Goal: Transaction & Acquisition: Purchase product/service

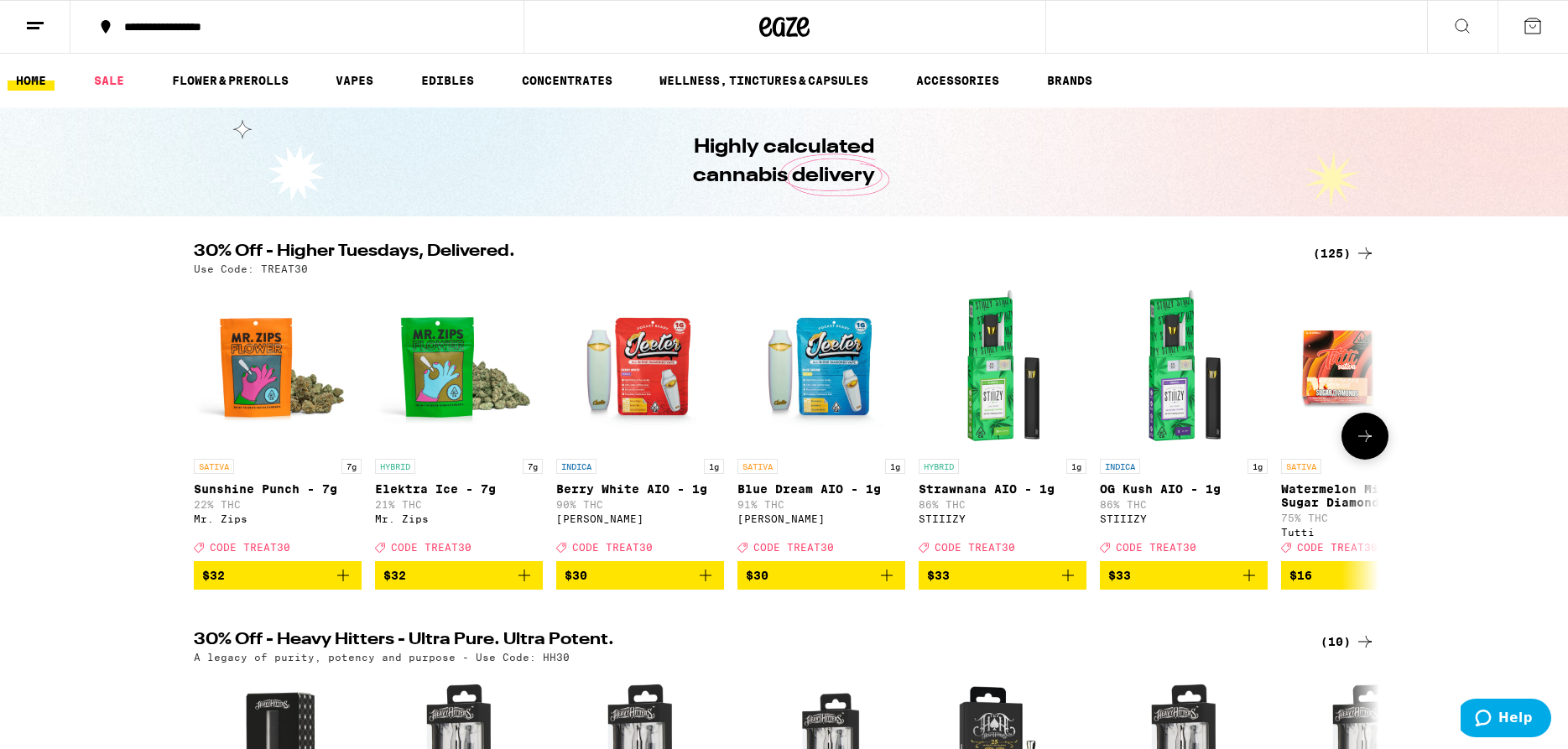
click at [1373, 446] on icon at bounding box center [1365, 436] width 20 height 20
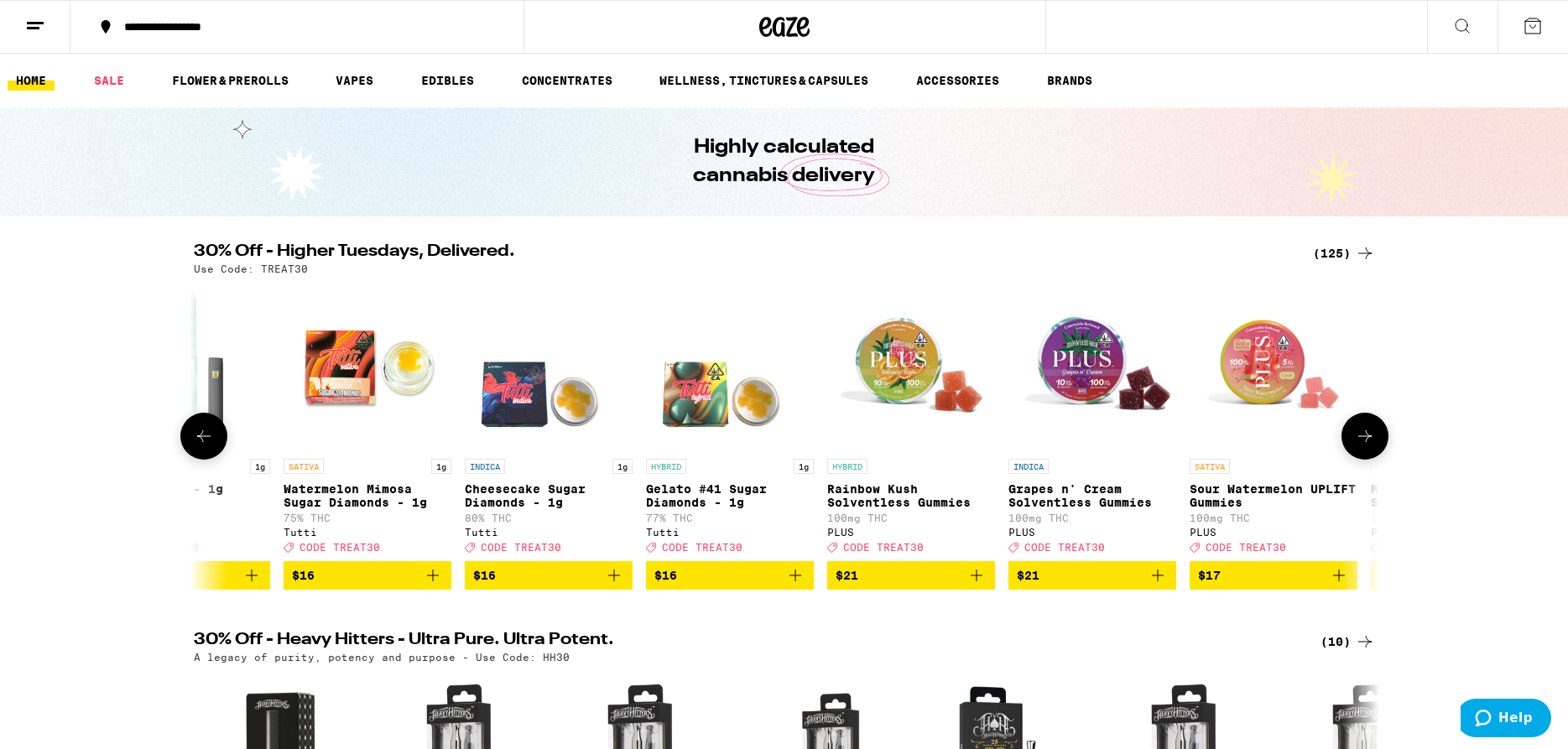
scroll to position [0, 999]
click at [1372, 446] on icon at bounding box center [1365, 436] width 20 height 20
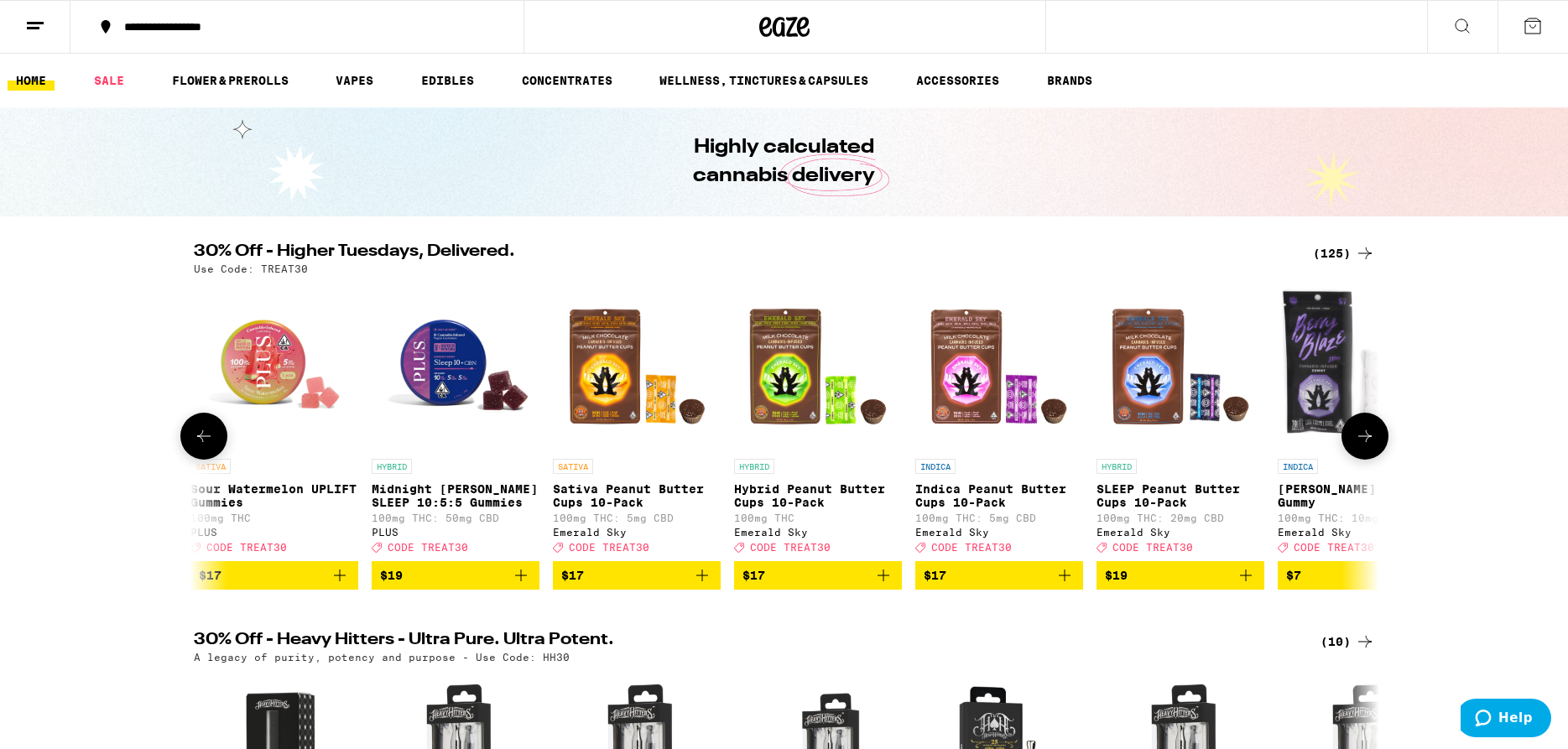
click at [1372, 446] on icon at bounding box center [1365, 436] width 20 height 20
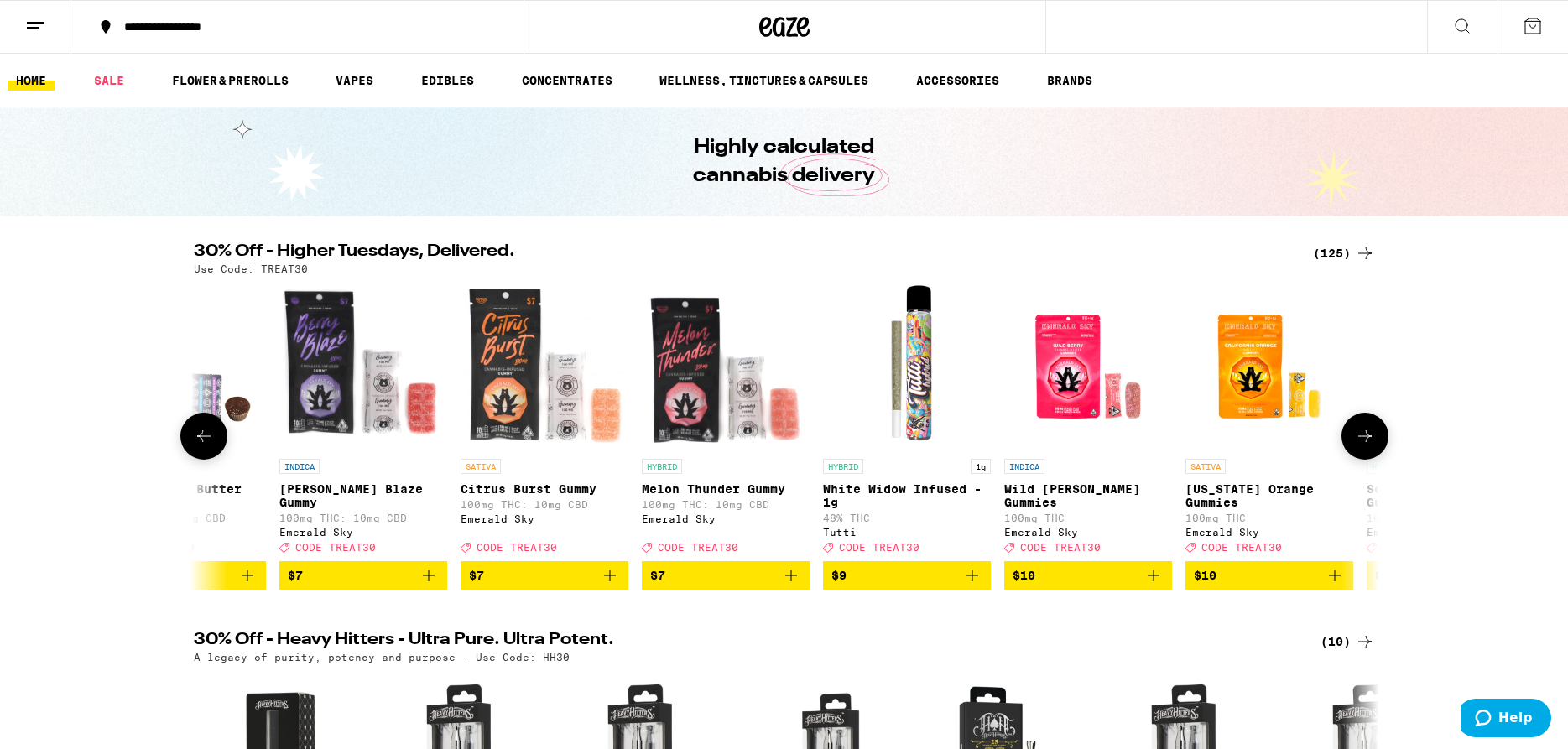
click at [1372, 456] on button at bounding box center [1365, 436] width 47 height 47
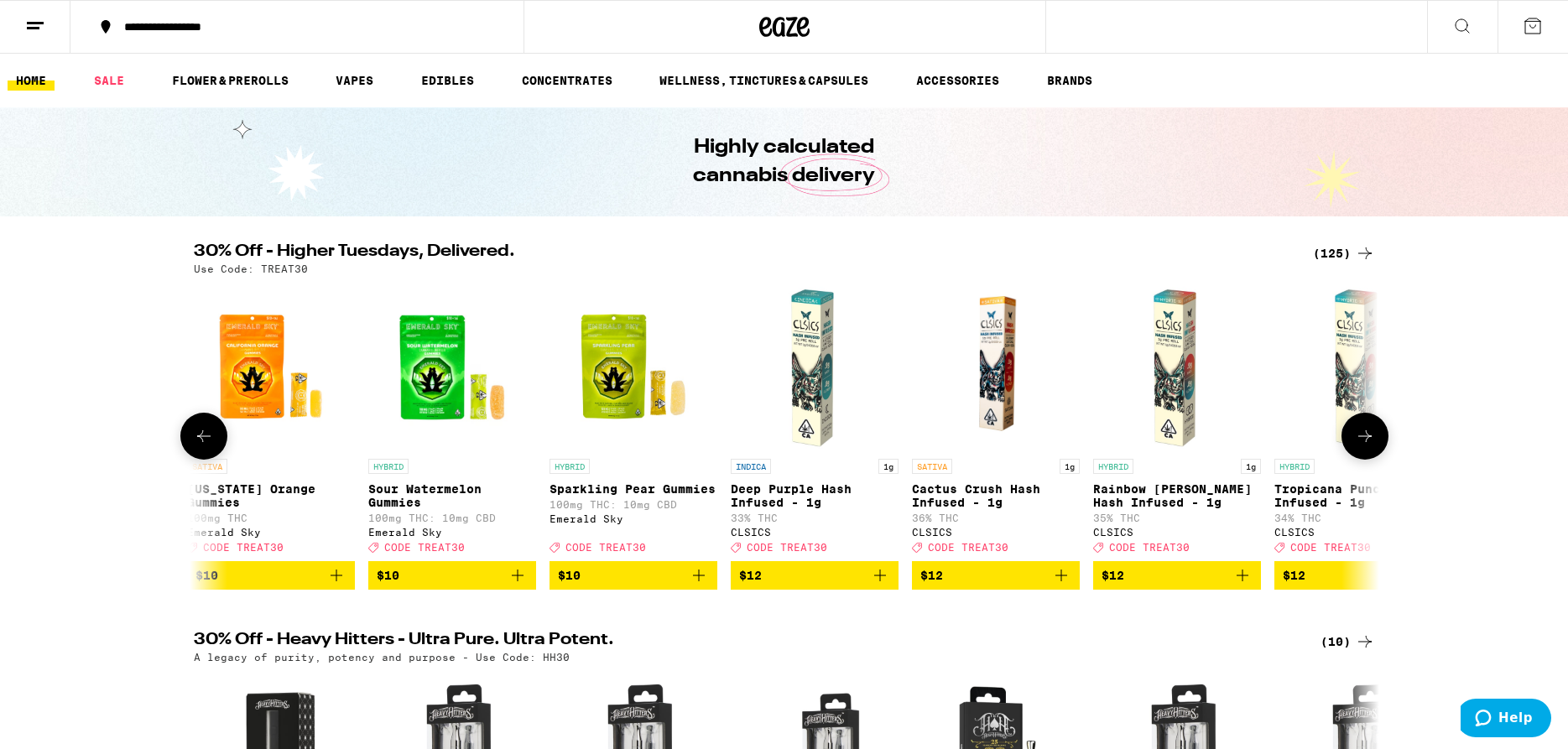
click at [1372, 456] on button at bounding box center [1365, 436] width 47 height 47
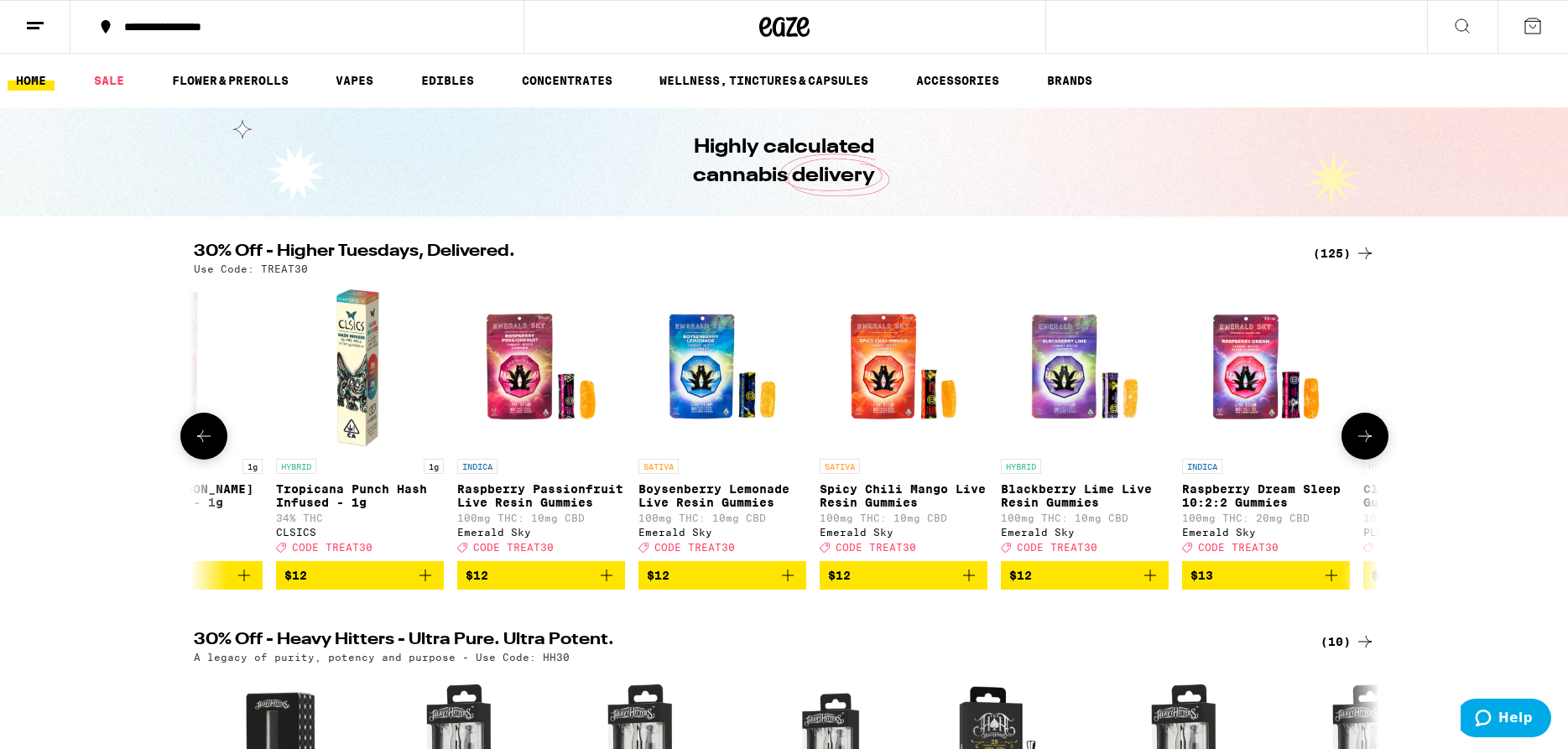
click at [1372, 456] on button at bounding box center [1365, 436] width 47 height 47
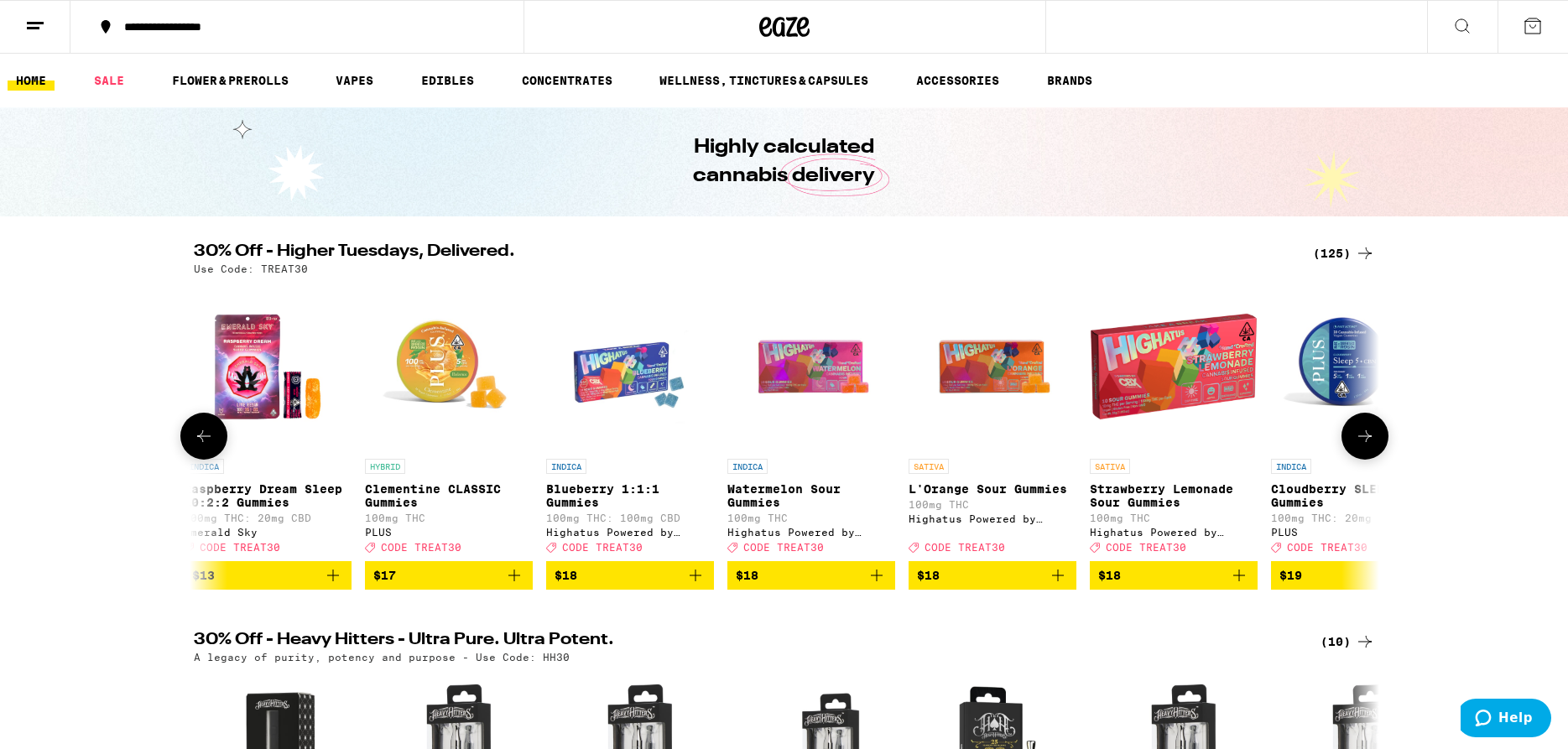
click at [1374, 458] on button at bounding box center [1365, 436] width 47 height 47
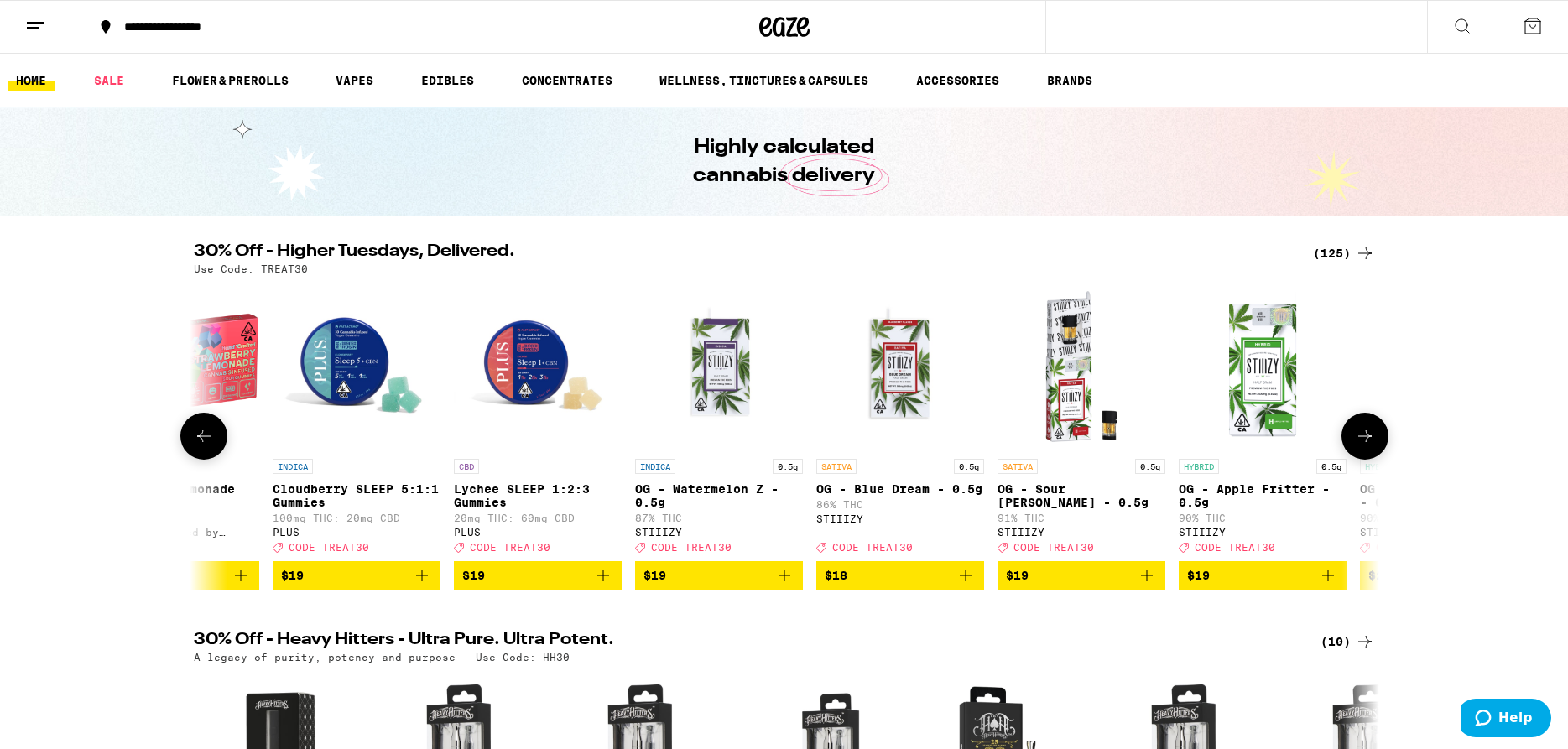
click at [1375, 458] on button at bounding box center [1365, 436] width 47 height 47
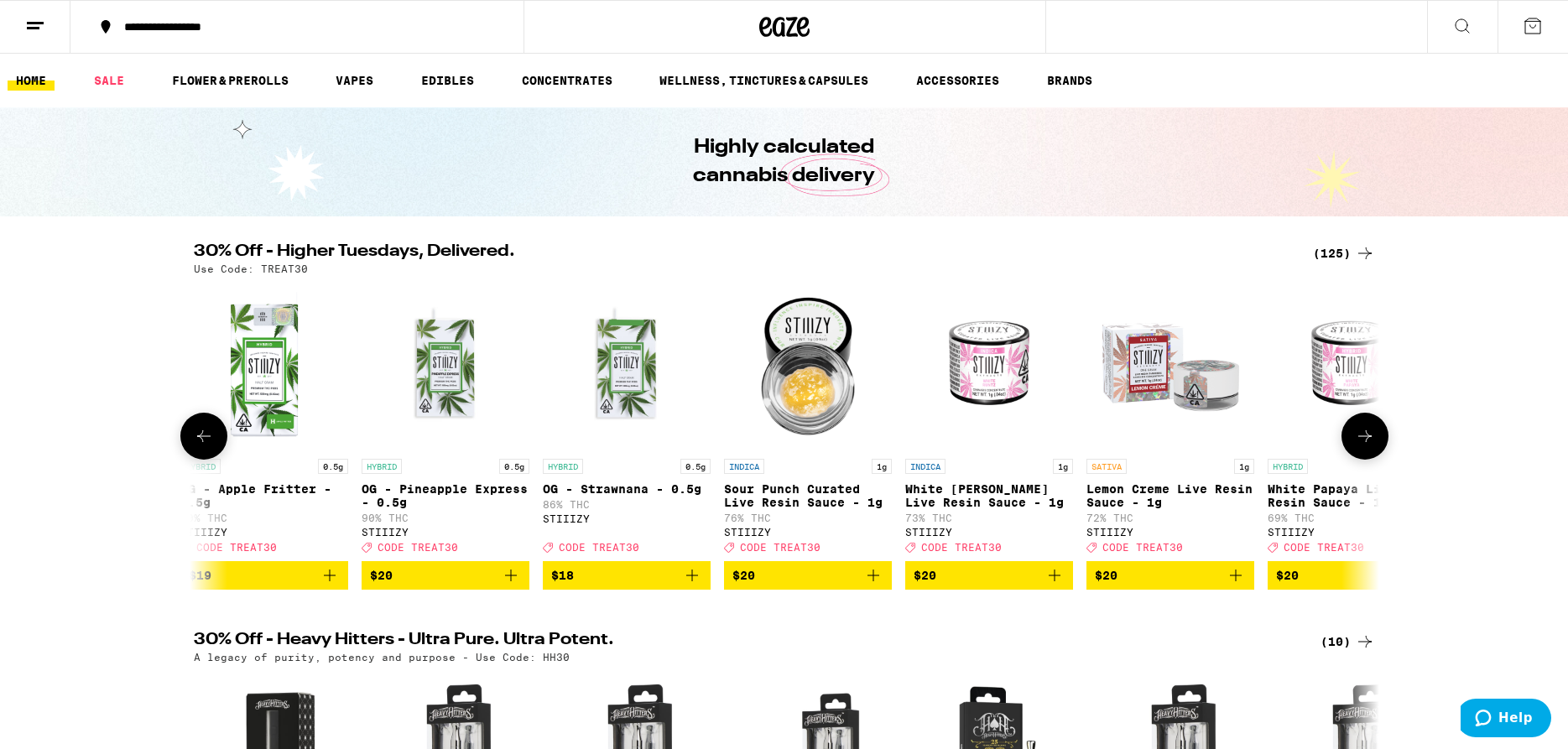
click at [1375, 458] on button at bounding box center [1365, 436] width 47 height 47
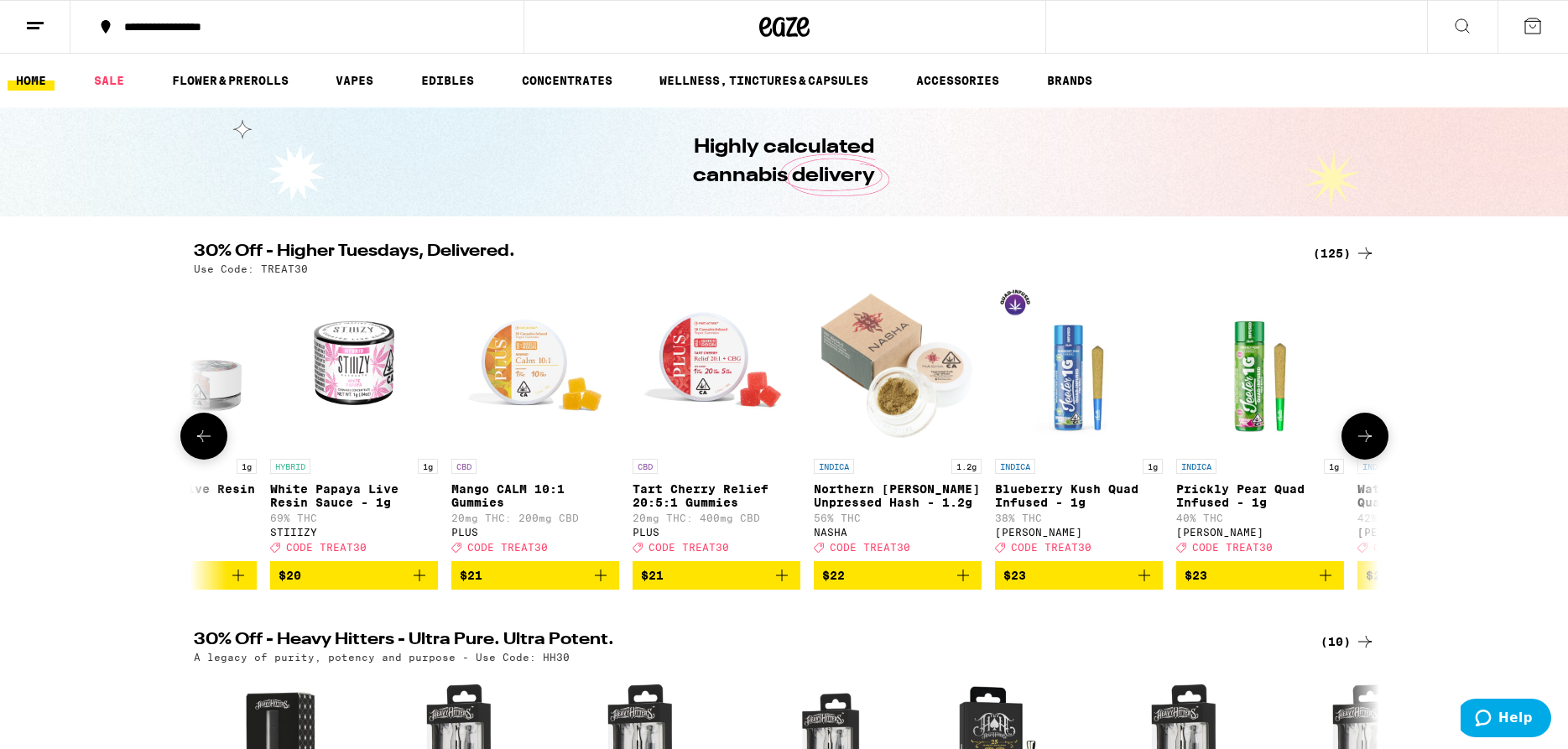
scroll to position [0, 8986]
click at [962, 581] on icon "Add to bag" at bounding box center [962, 575] width 12 height 12
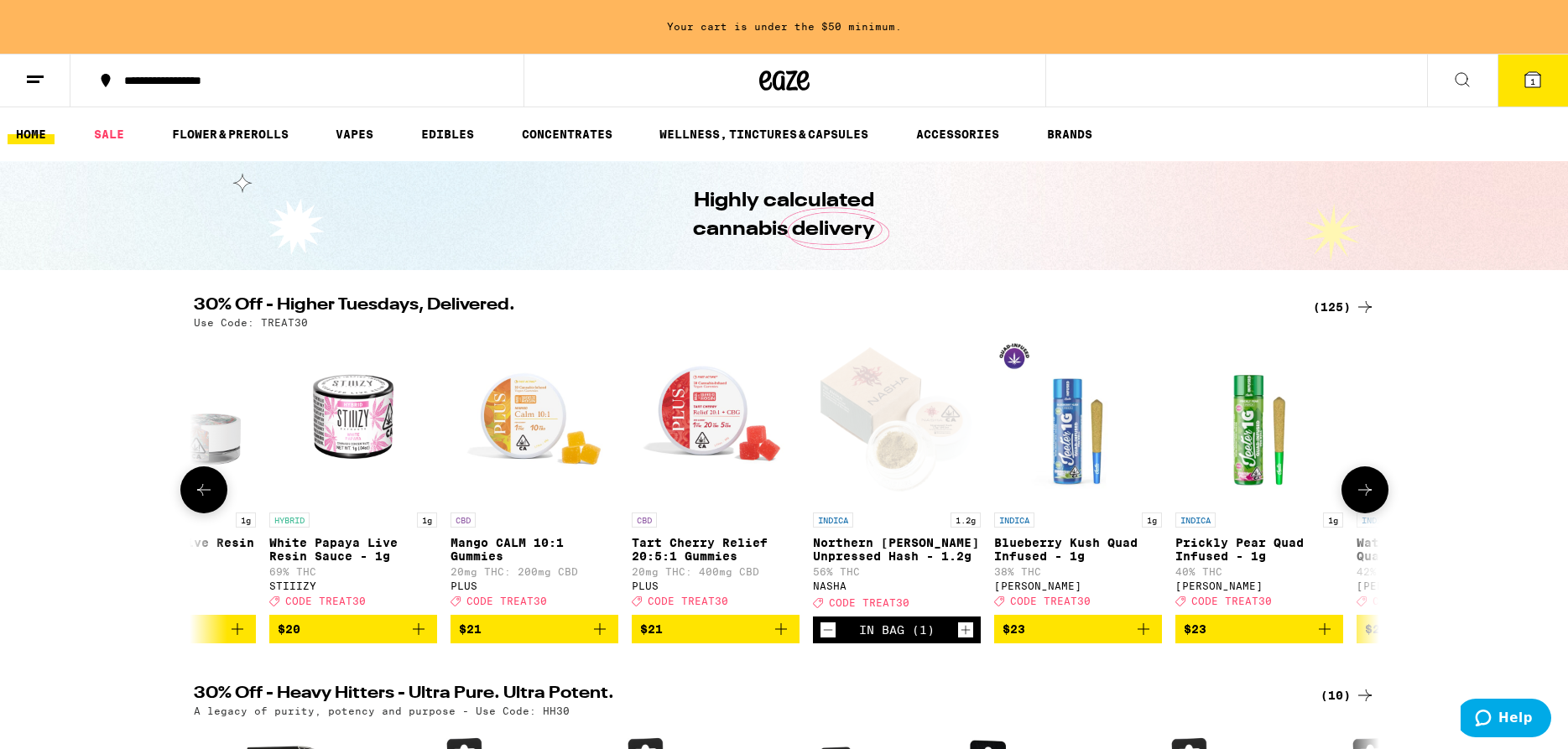
click at [1368, 496] on icon at bounding box center [1366, 490] width 14 height 12
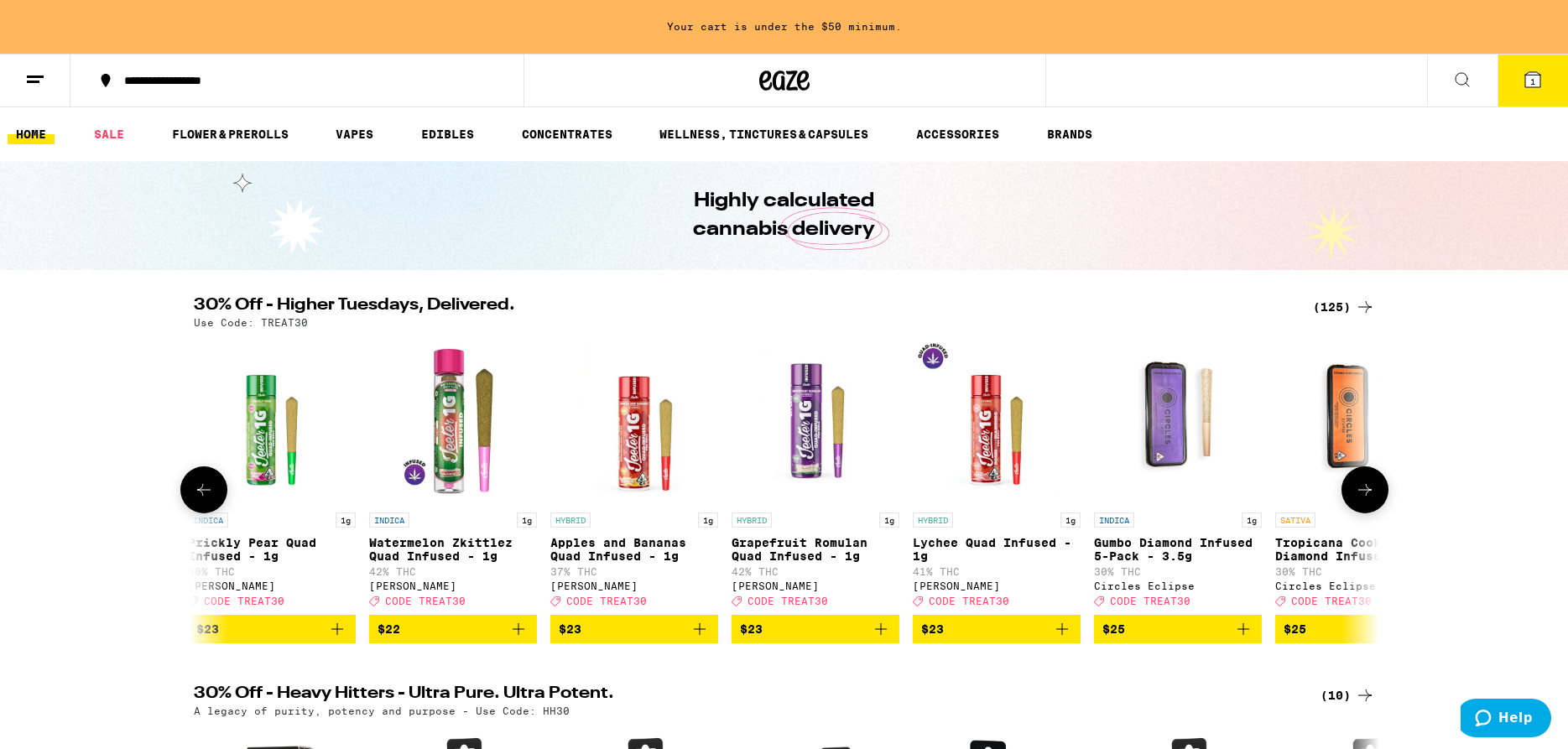
scroll to position [0, 9984]
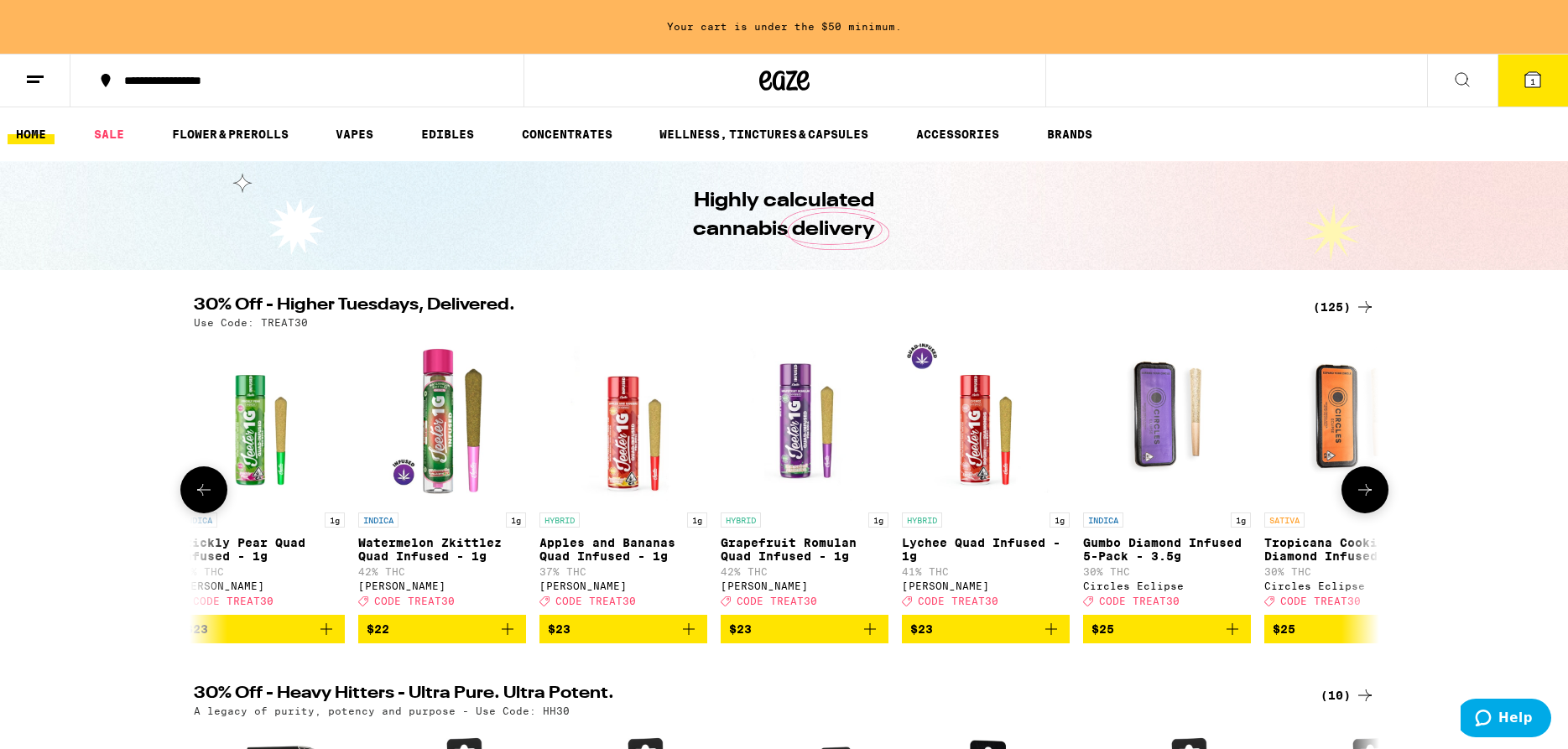
click at [1228, 639] on icon "Add to bag" at bounding box center [1232, 629] width 20 height 20
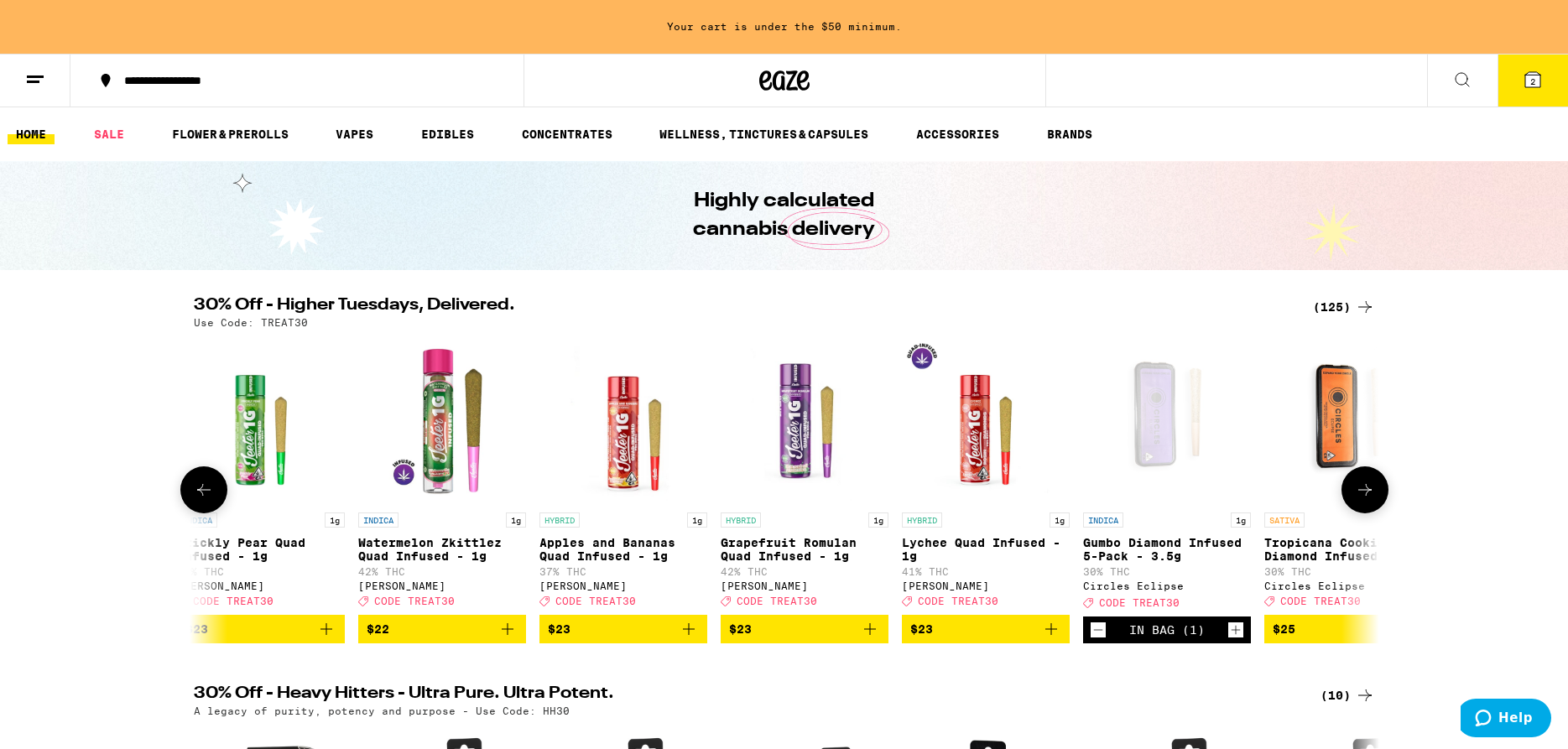
click at [1353, 504] on button at bounding box center [1365, 490] width 47 height 47
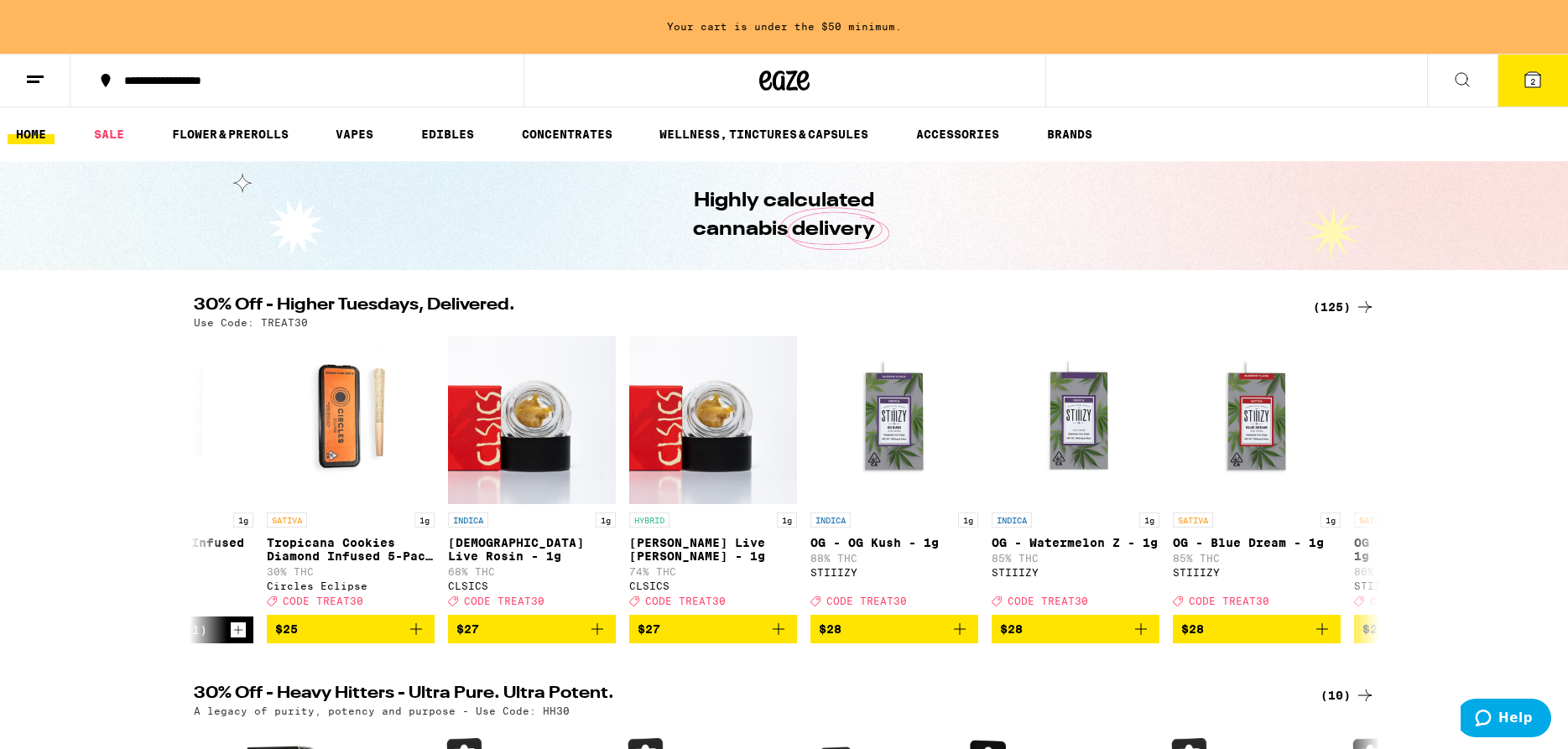
scroll to position [0, 10983]
click at [415, 635] on icon "Add to bag" at bounding box center [415, 629] width 12 height 12
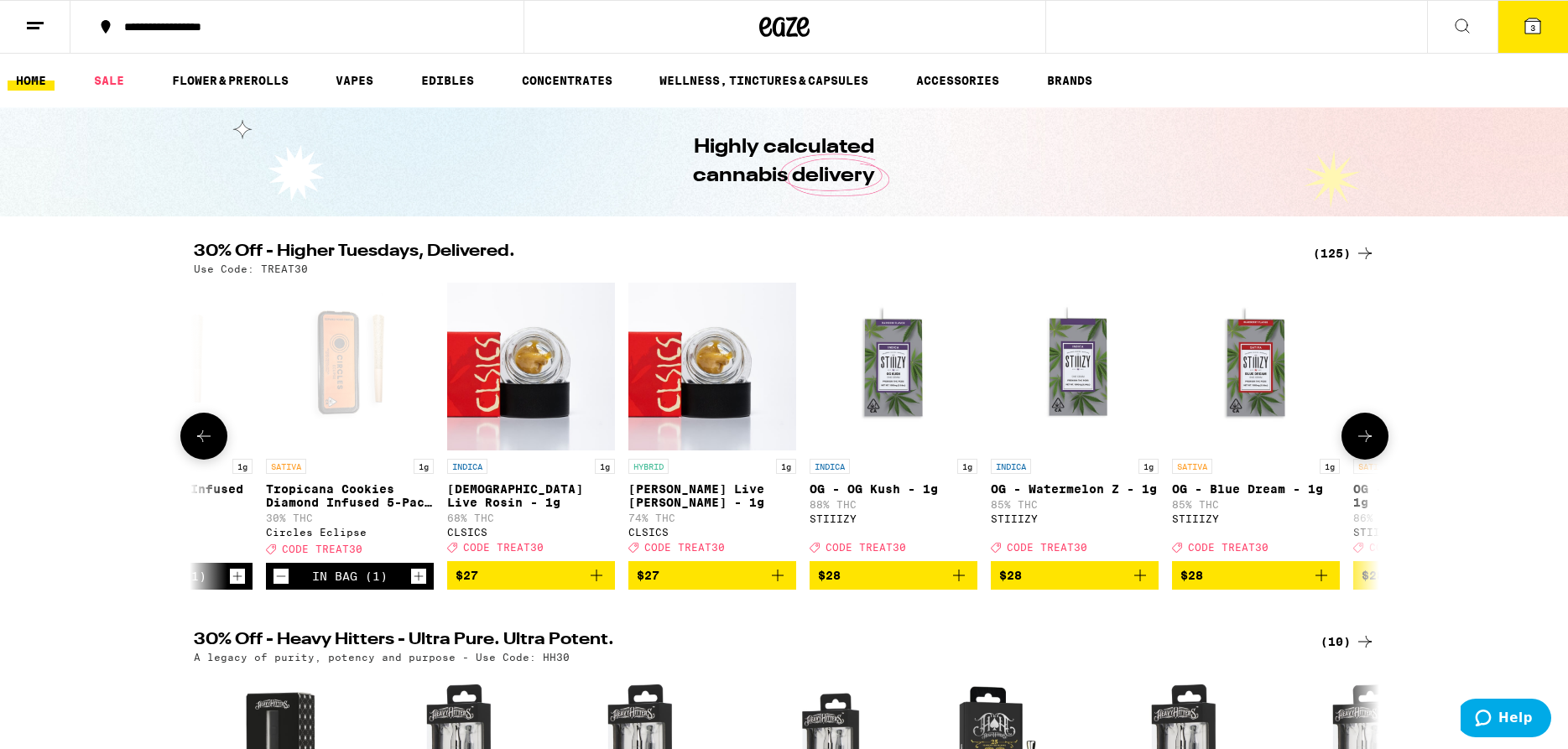
click at [1357, 446] on icon at bounding box center [1365, 436] width 20 height 20
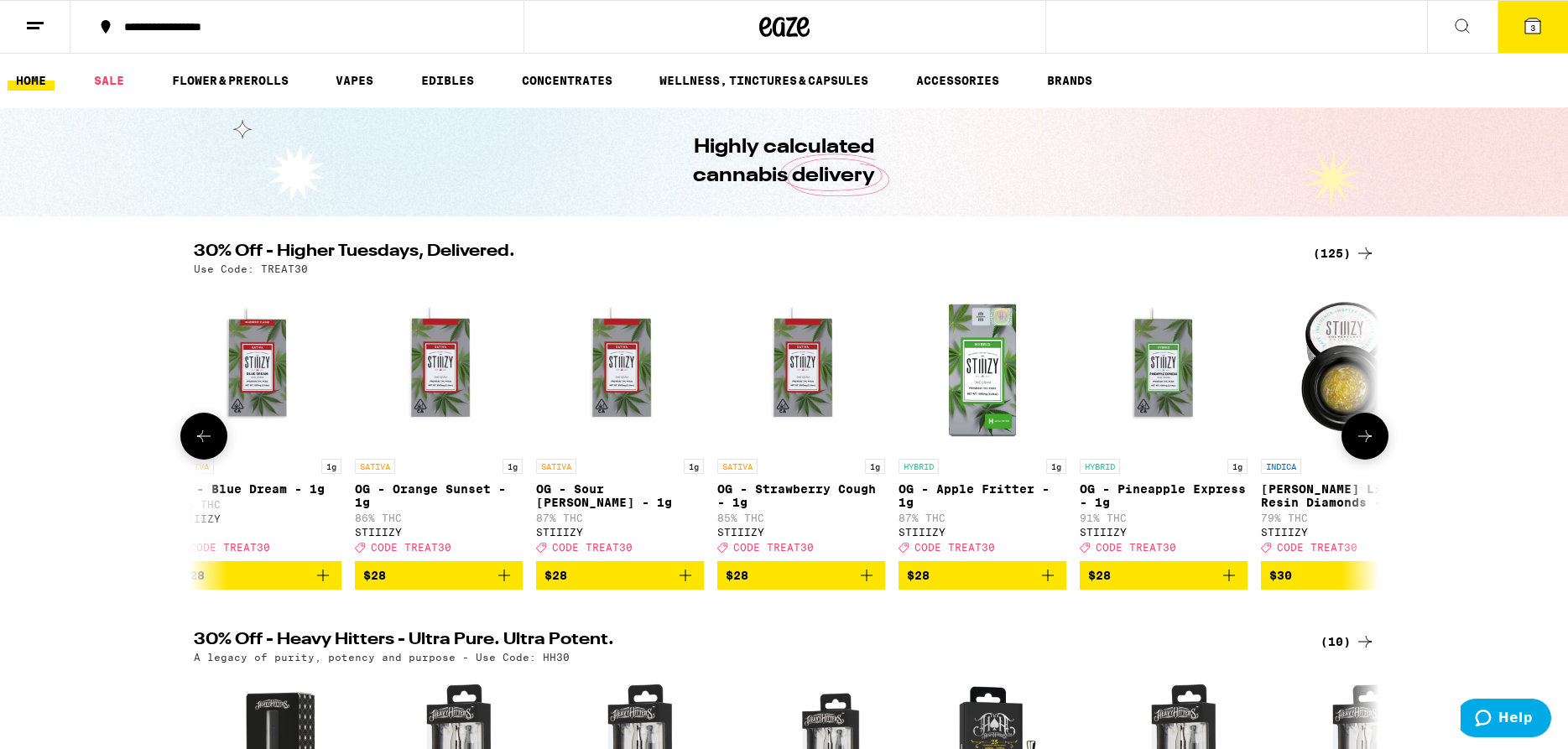
click at [1358, 446] on icon at bounding box center [1365, 436] width 20 height 20
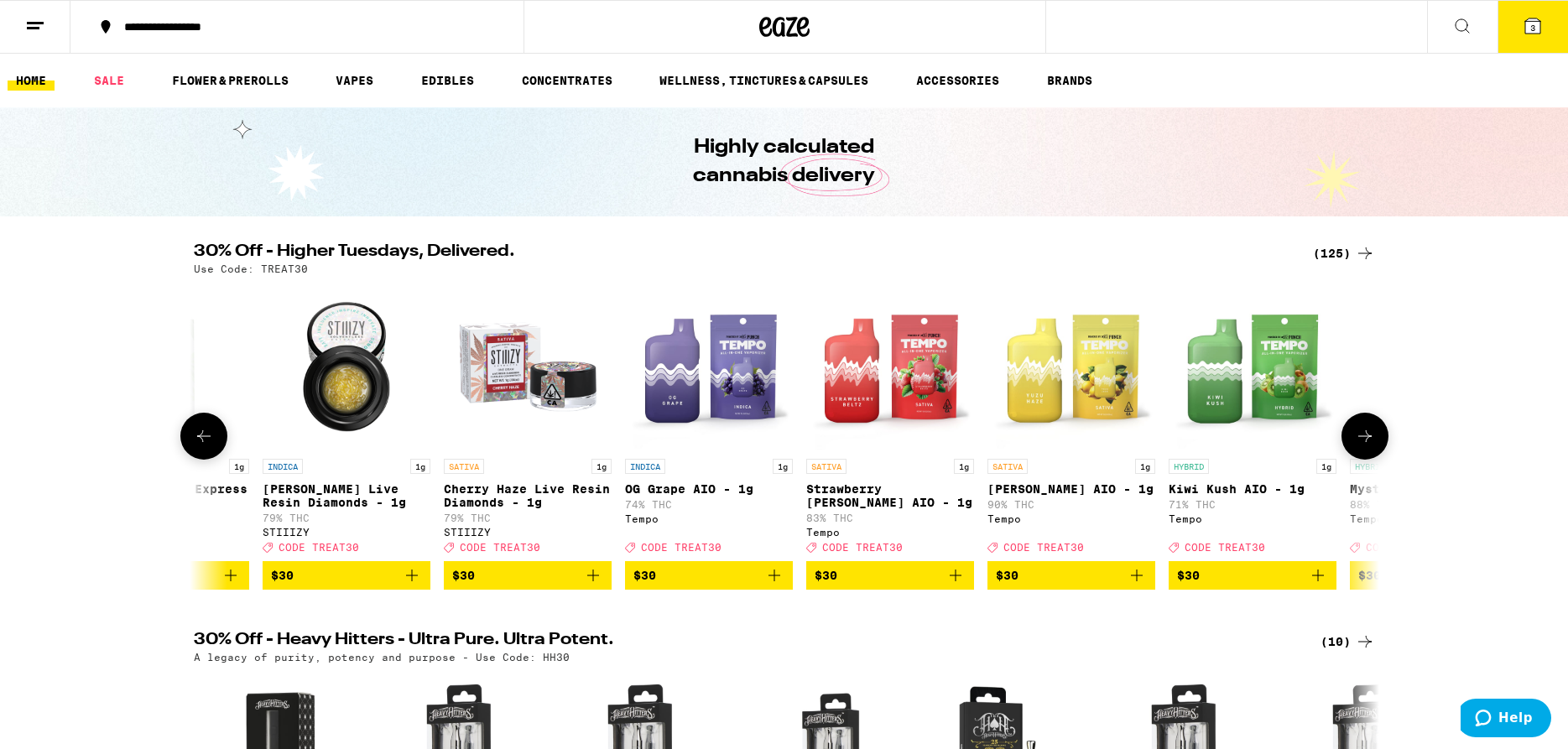
click at [1358, 446] on icon at bounding box center [1365, 436] width 20 height 20
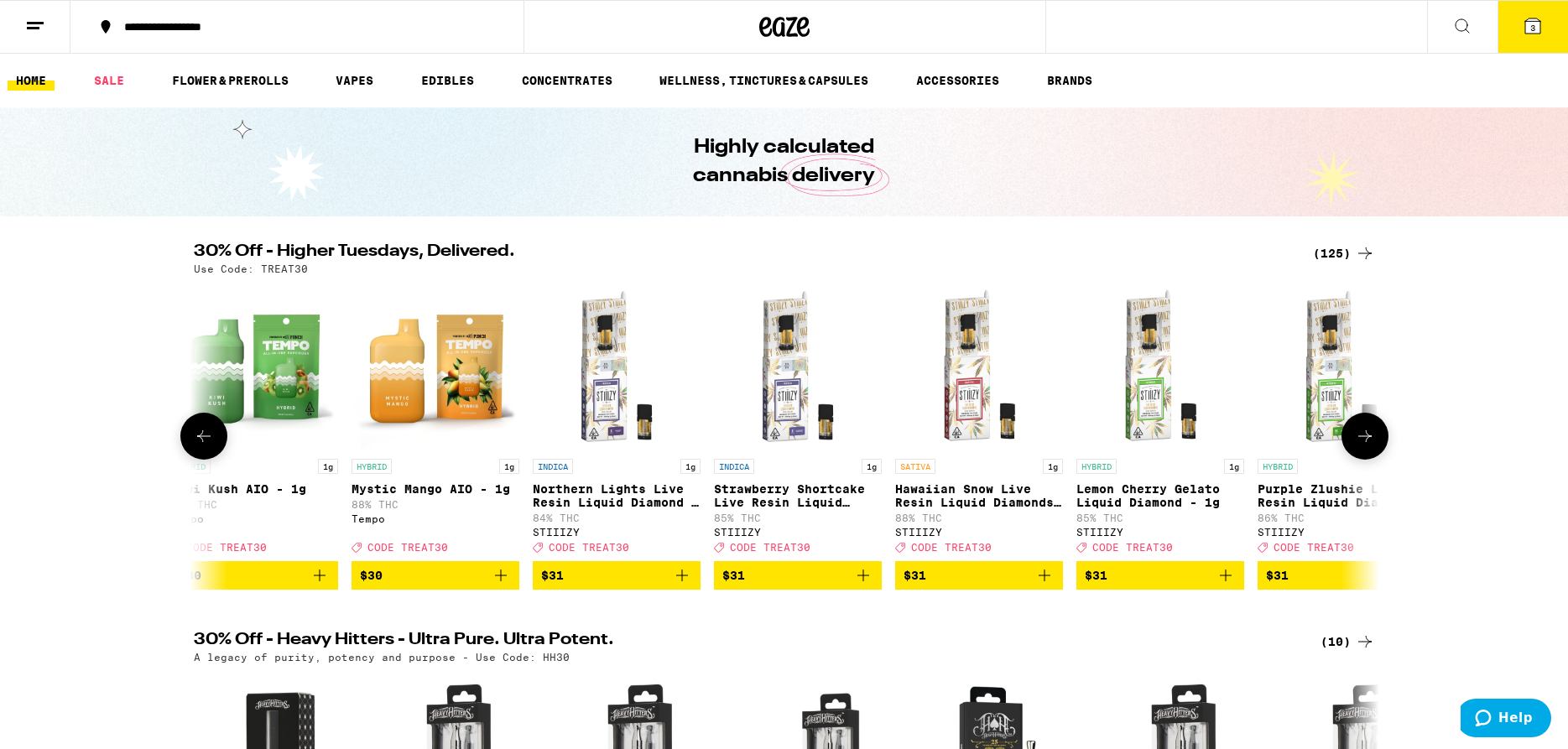
click at [1359, 446] on icon at bounding box center [1365, 436] width 20 height 20
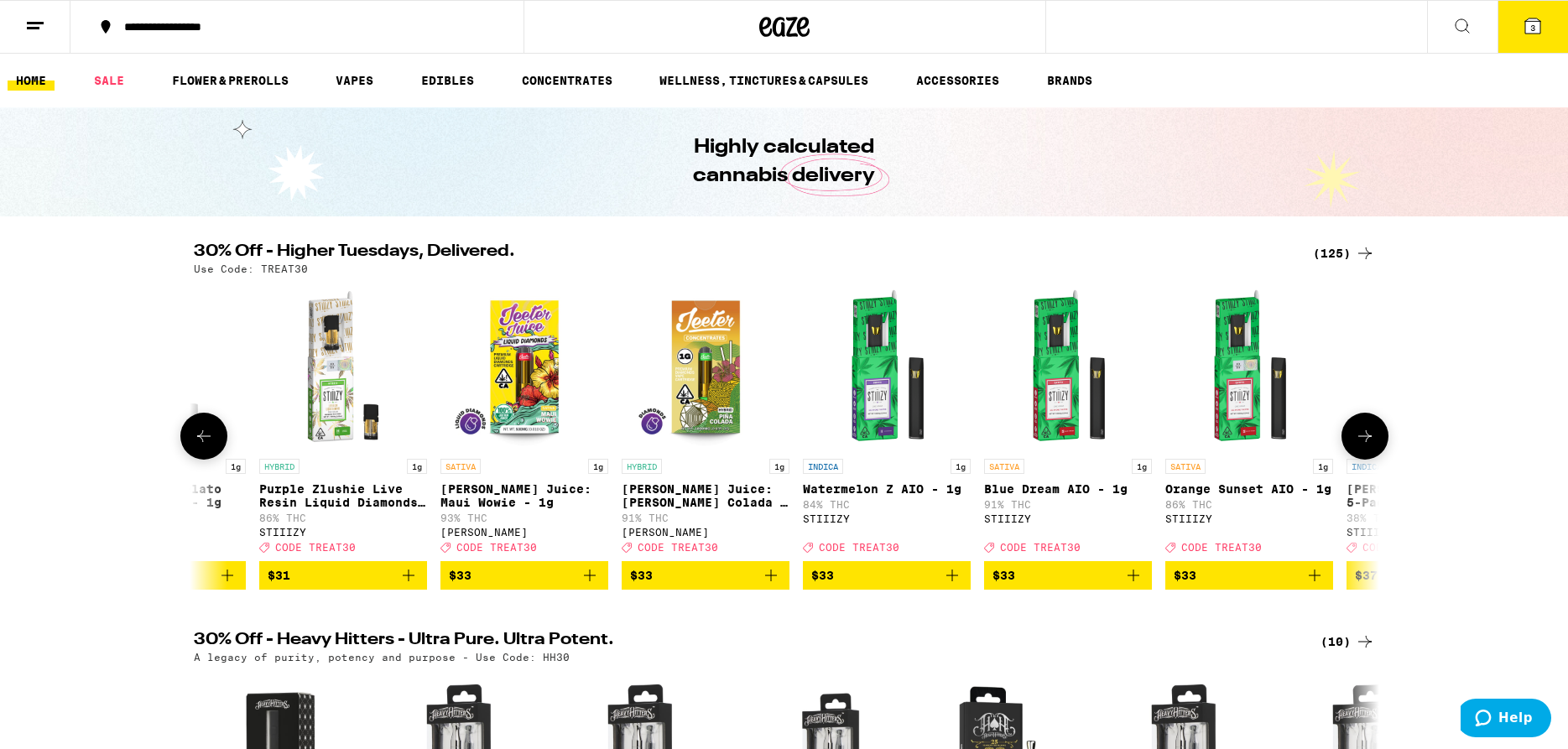
click at [1364, 455] on button at bounding box center [1365, 436] width 47 height 47
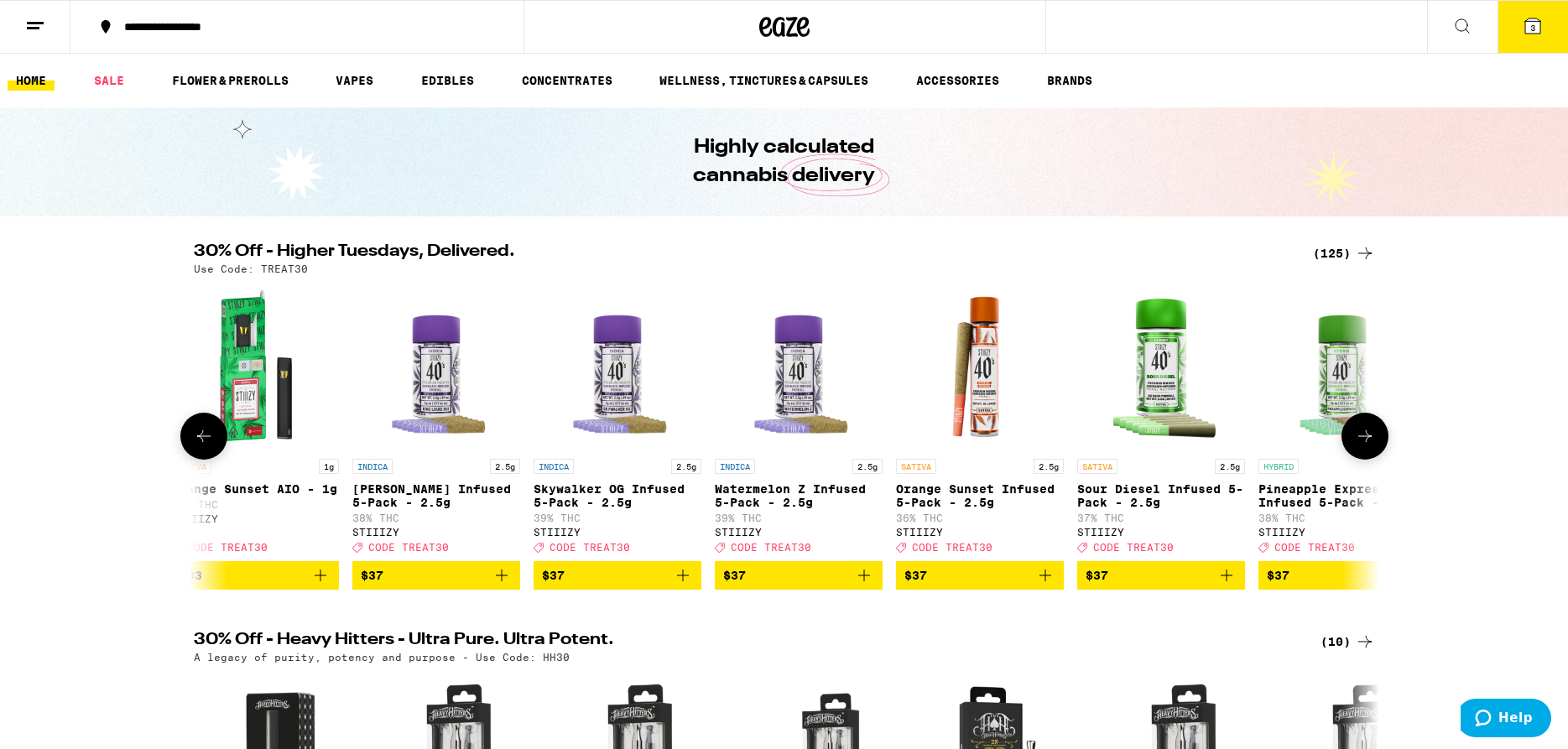
scroll to position [0, 15975]
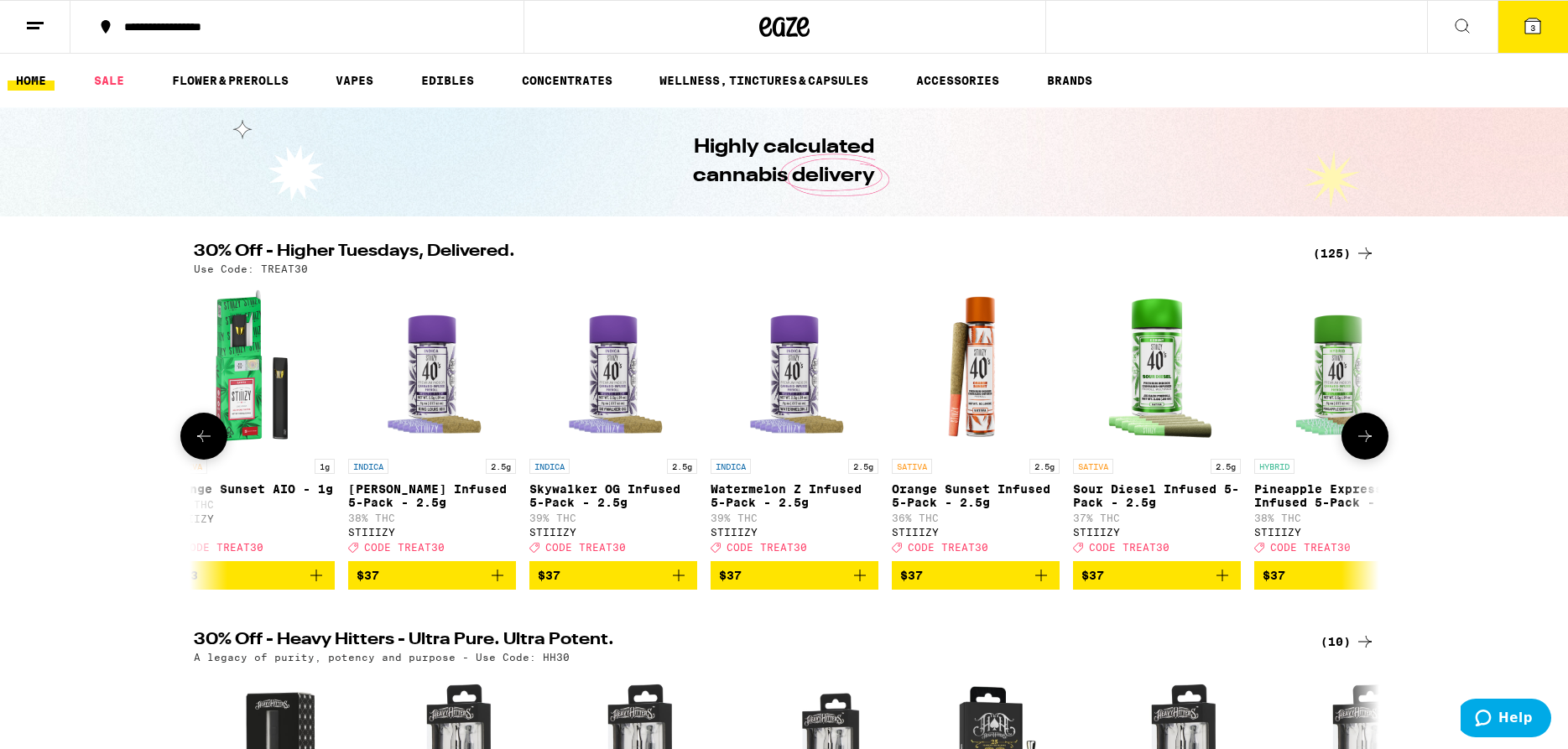
click at [1369, 455] on button at bounding box center [1365, 436] width 47 height 47
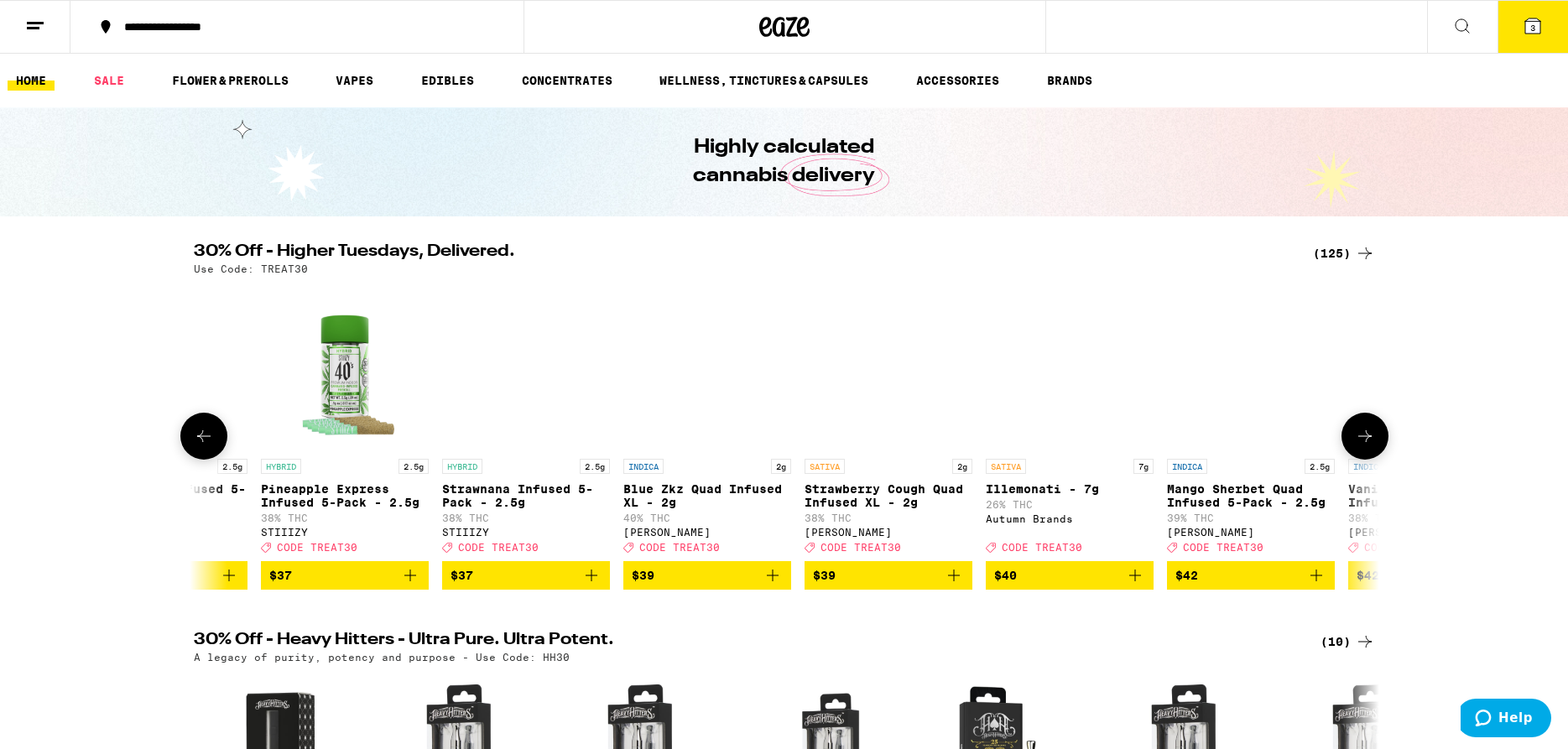
scroll to position [0, 16974]
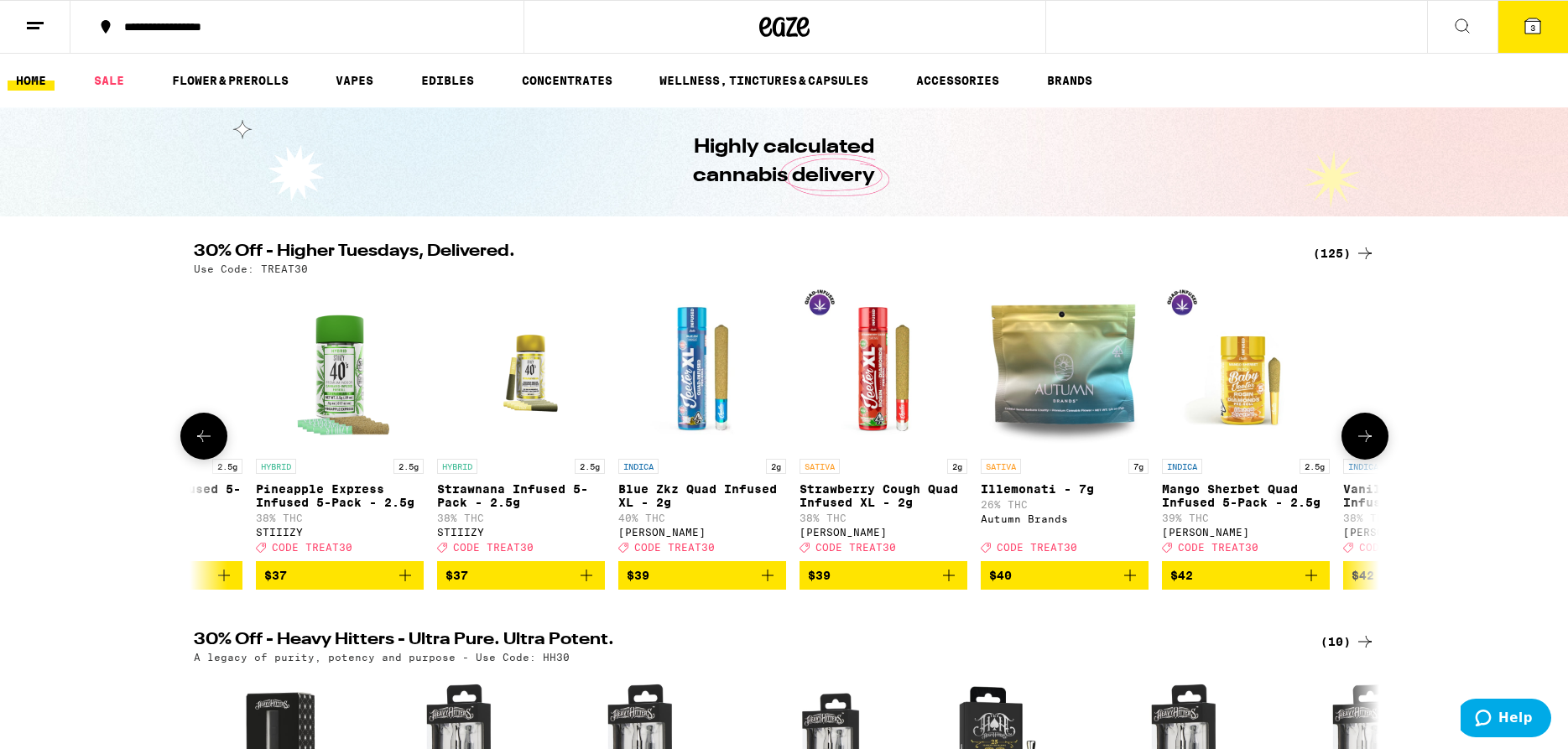
click at [1369, 455] on button at bounding box center [1365, 436] width 47 height 47
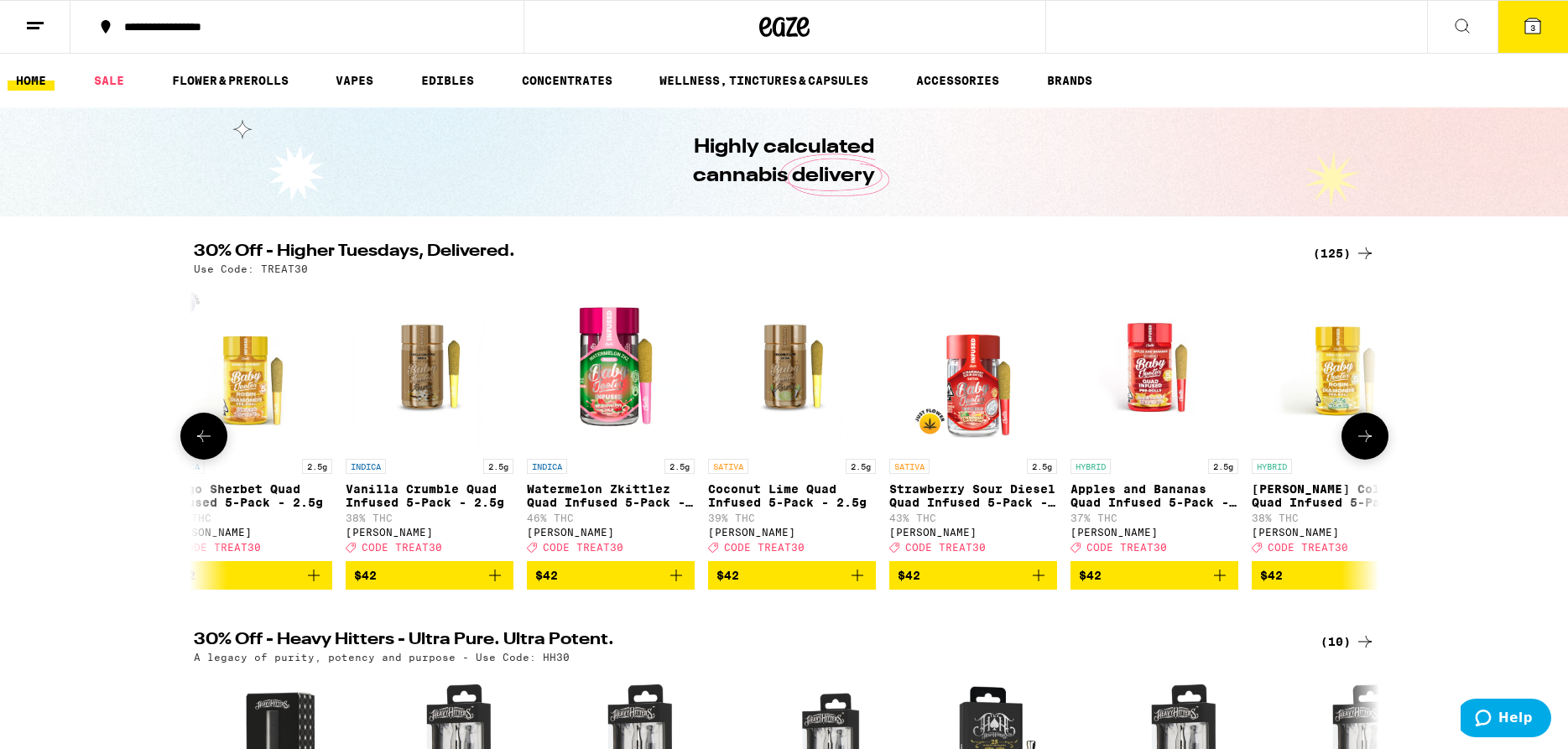
scroll to position [0, 17971]
click at [1370, 446] on icon at bounding box center [1365, 436] width 20 height 20
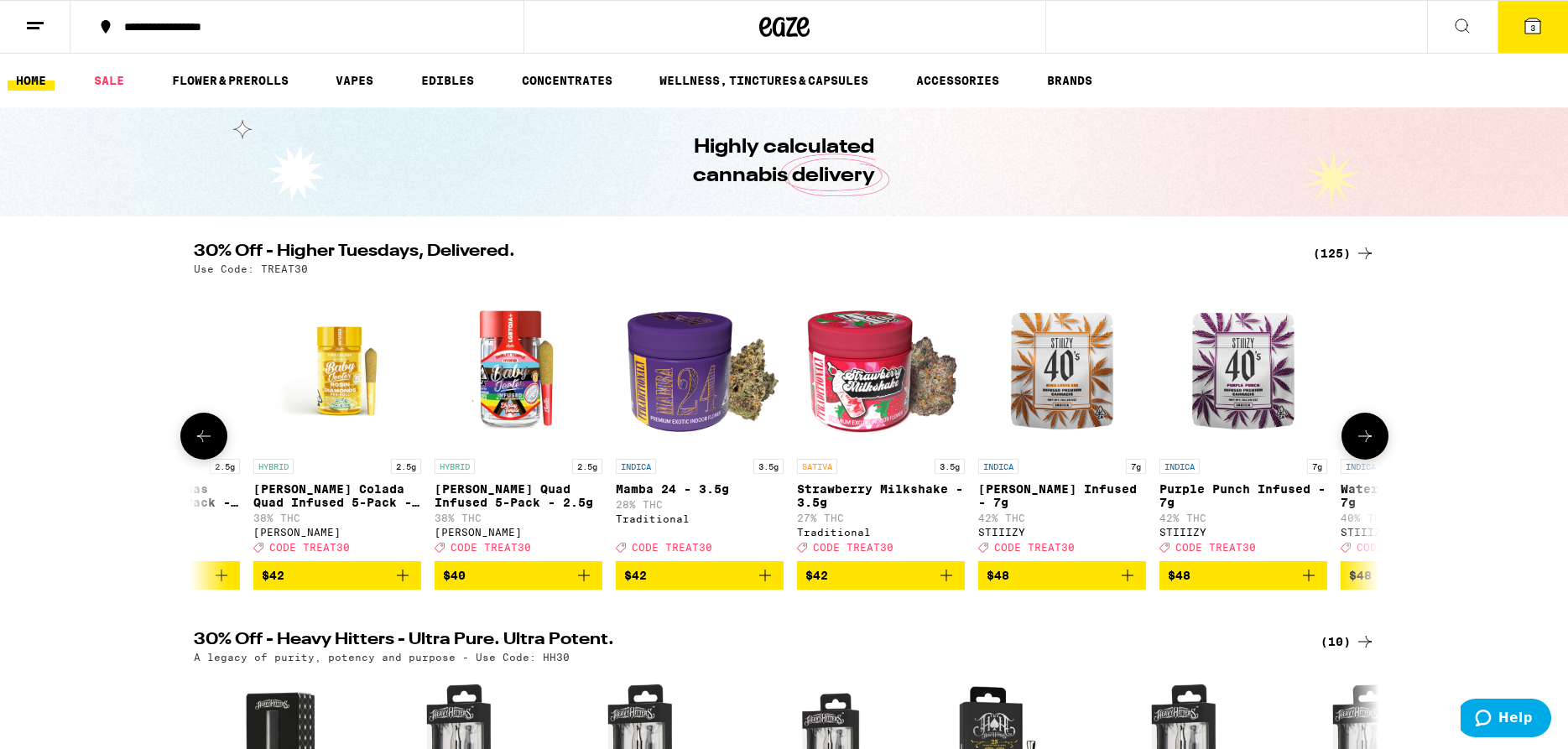
scroll to position [0, 18970]
click at [1370, 446] on icon at bounding box center [1365, 436] width 20 height 20
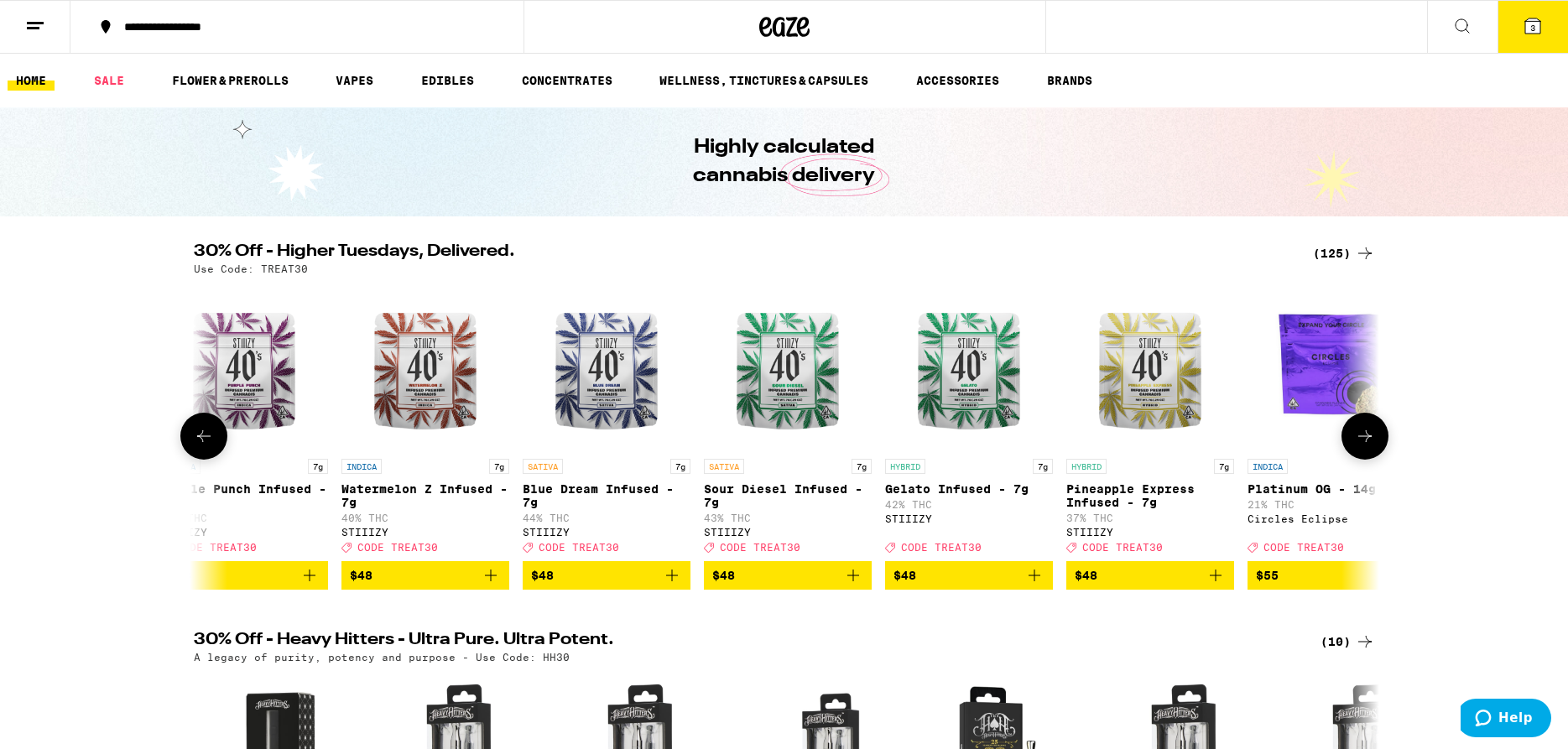
click at [1370, 446] on icon at bounding box center [1365, 436] width 20 height 20
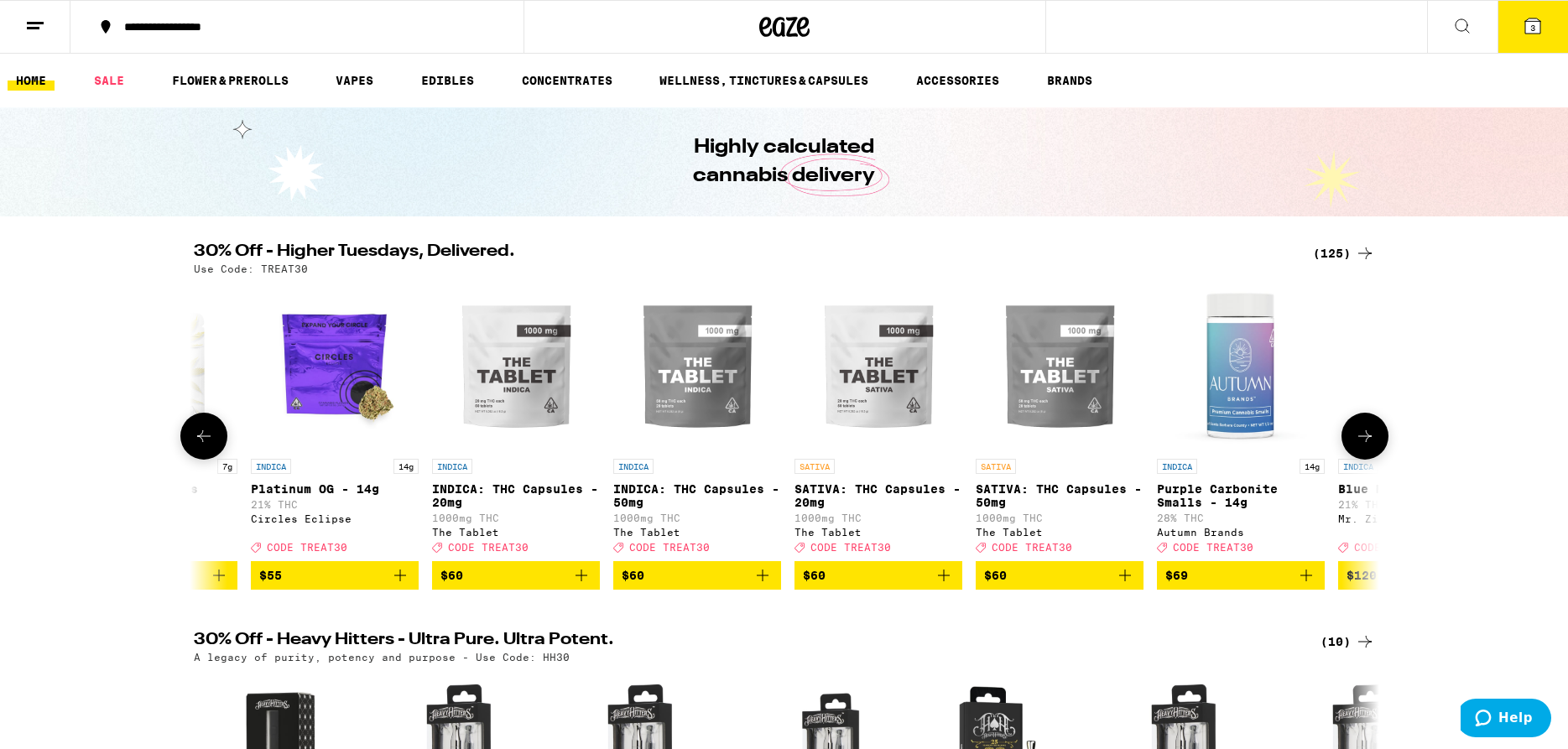
scroll to position [0, 20967]
click at [1367, 445] on icon at bounding box center [1365, 436] width 20 height 20
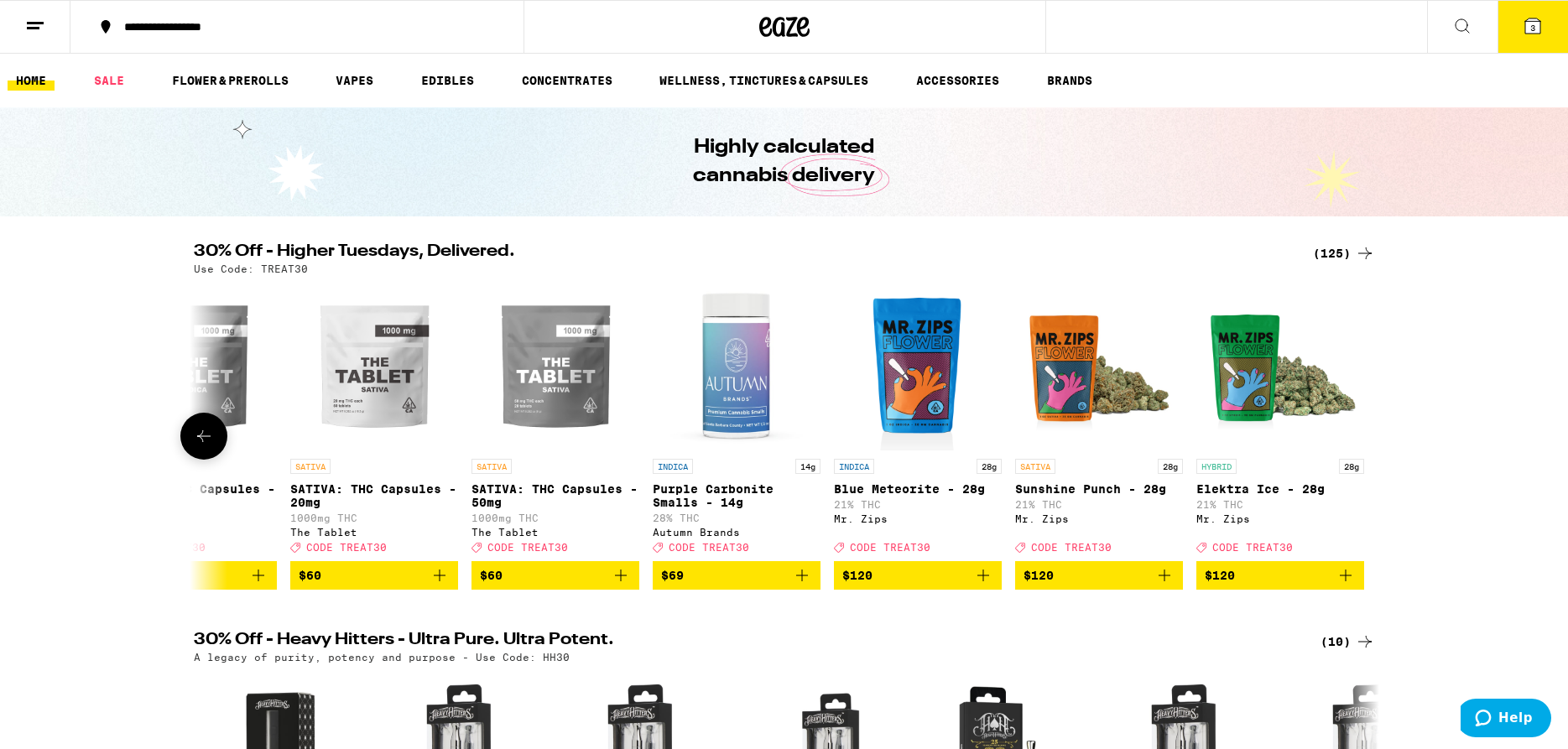
scroll to position [0, 21473]
